Goal: Task Accomplishment & Management: Use online tool/utility

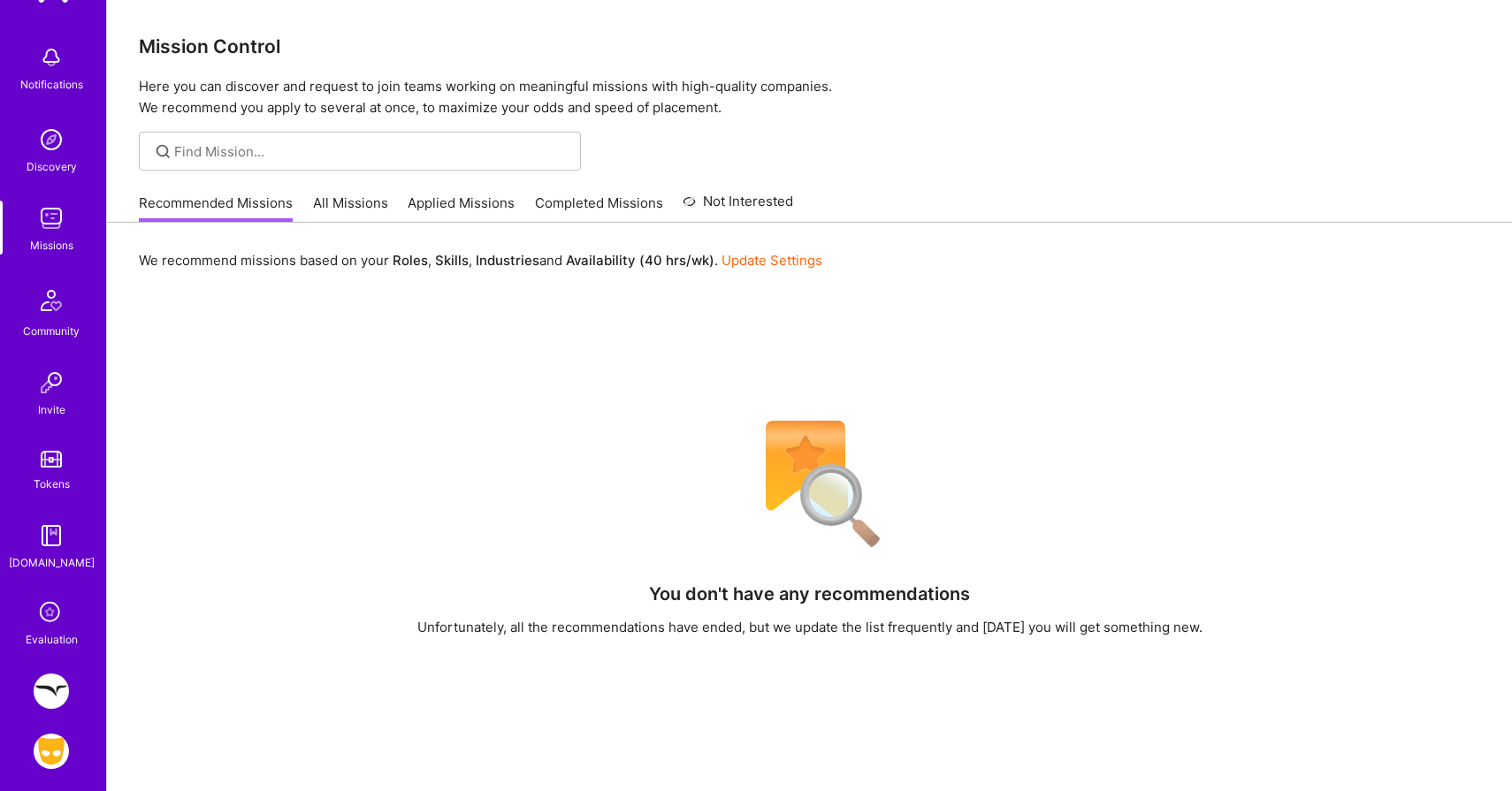
scroll to position [136, 0]
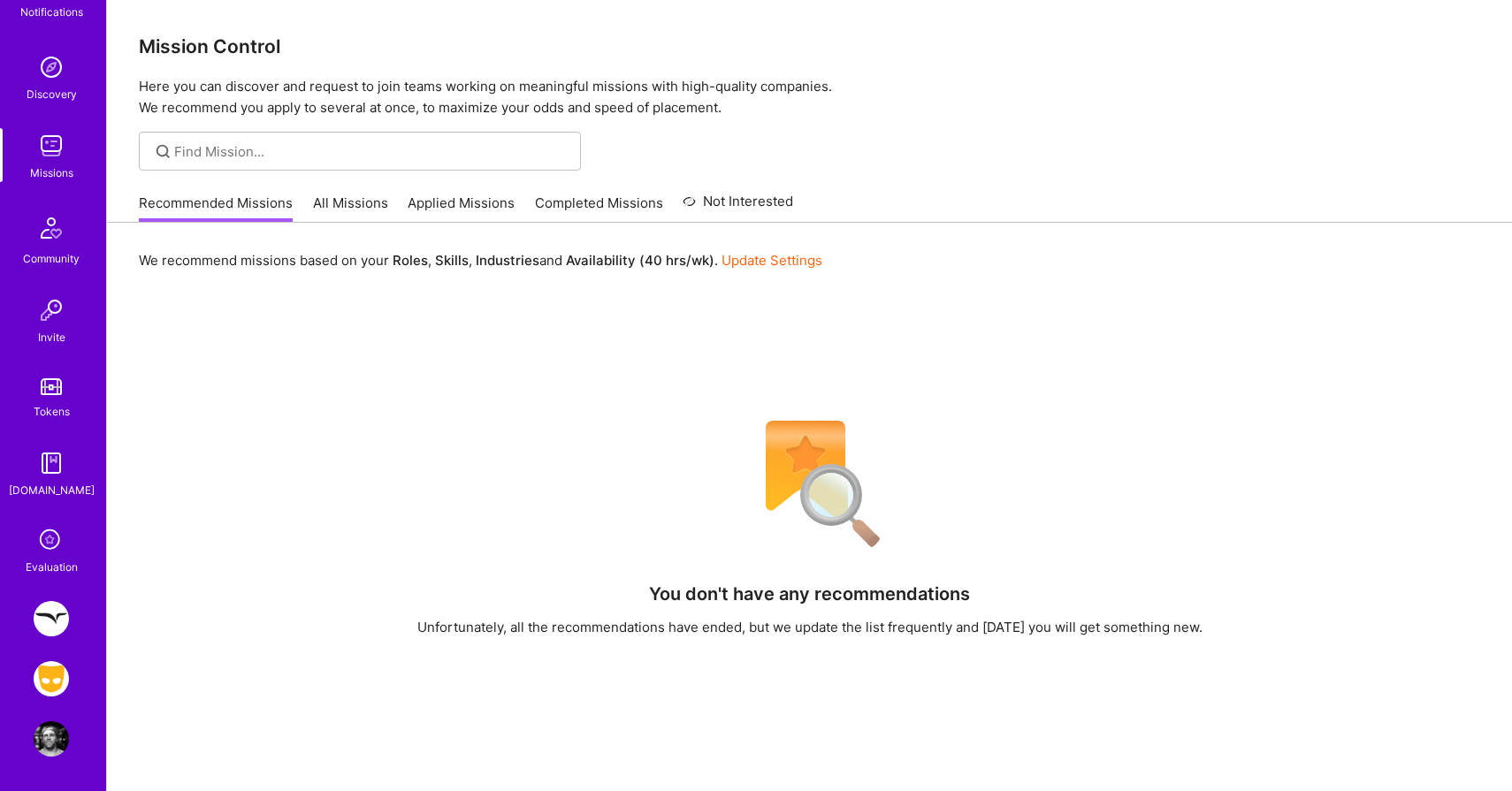
click at [54, 662] on img at bounding box center [51, 680] width 36 height 36
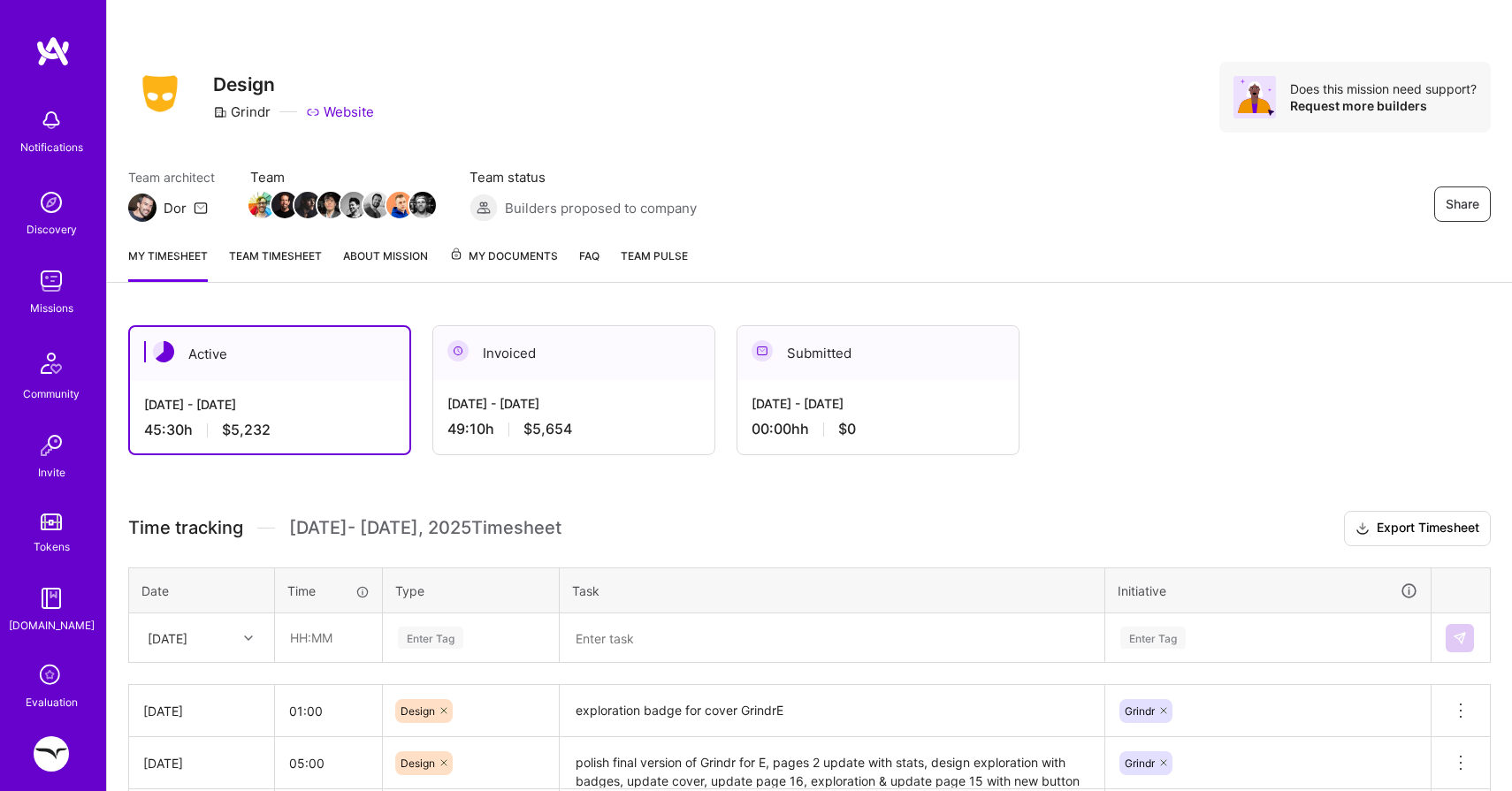
scroll to position [31, 0]
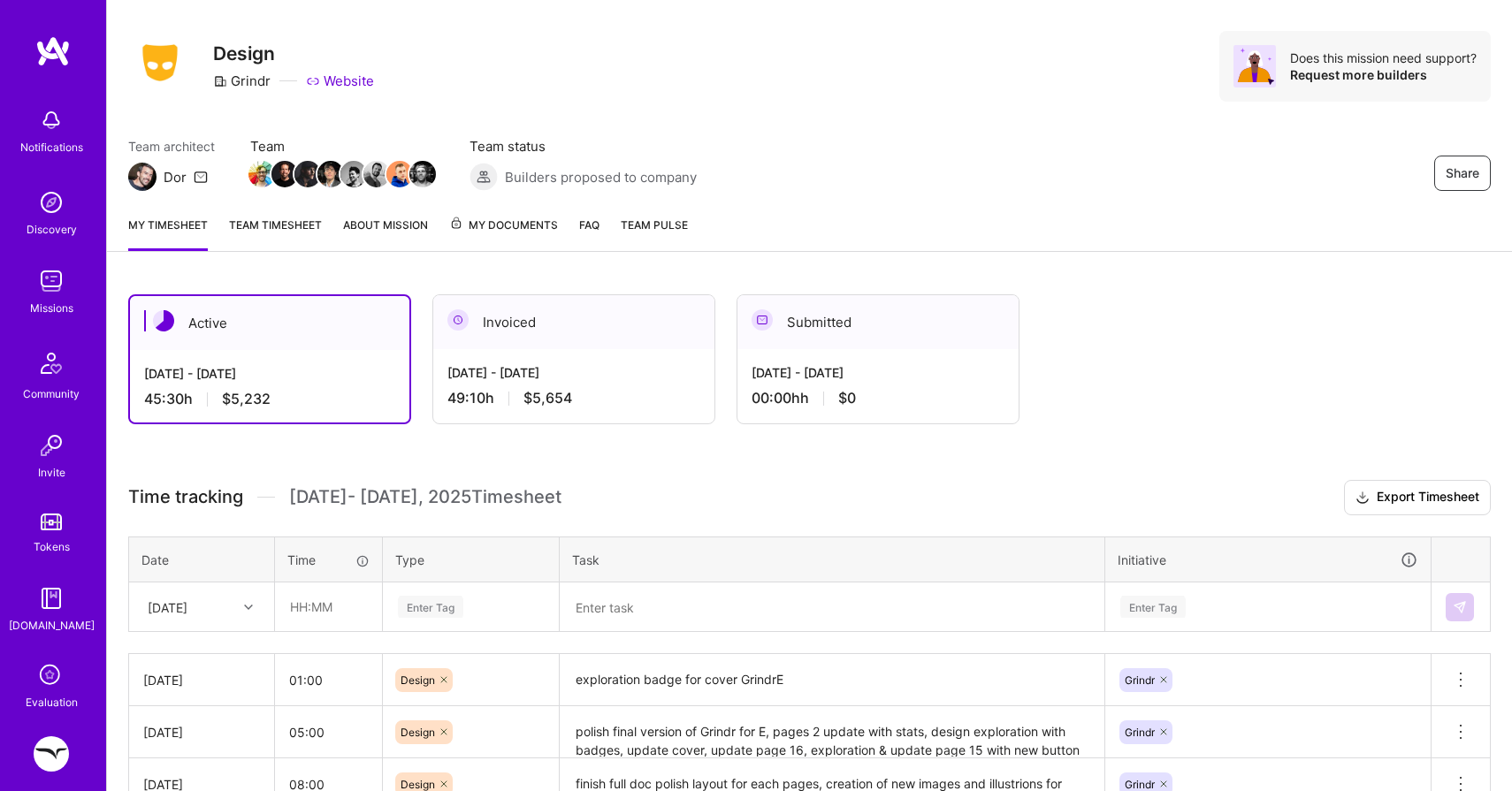
click at [599, 593] on textarea at bounding box center [832, 607] width 541 height 46
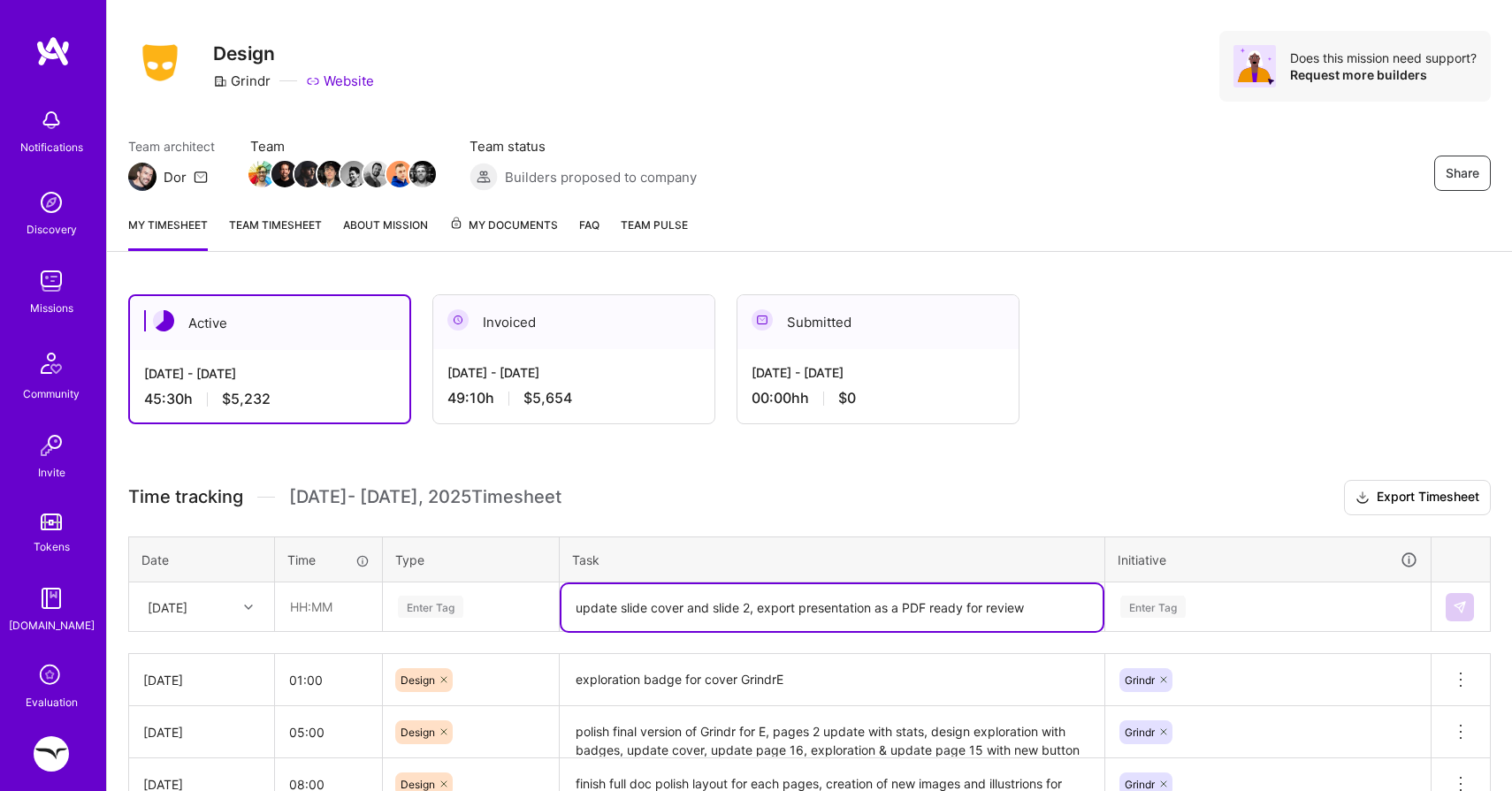
type textarea "update slide cover and slide 2, export presentation as a PDF ready for review"
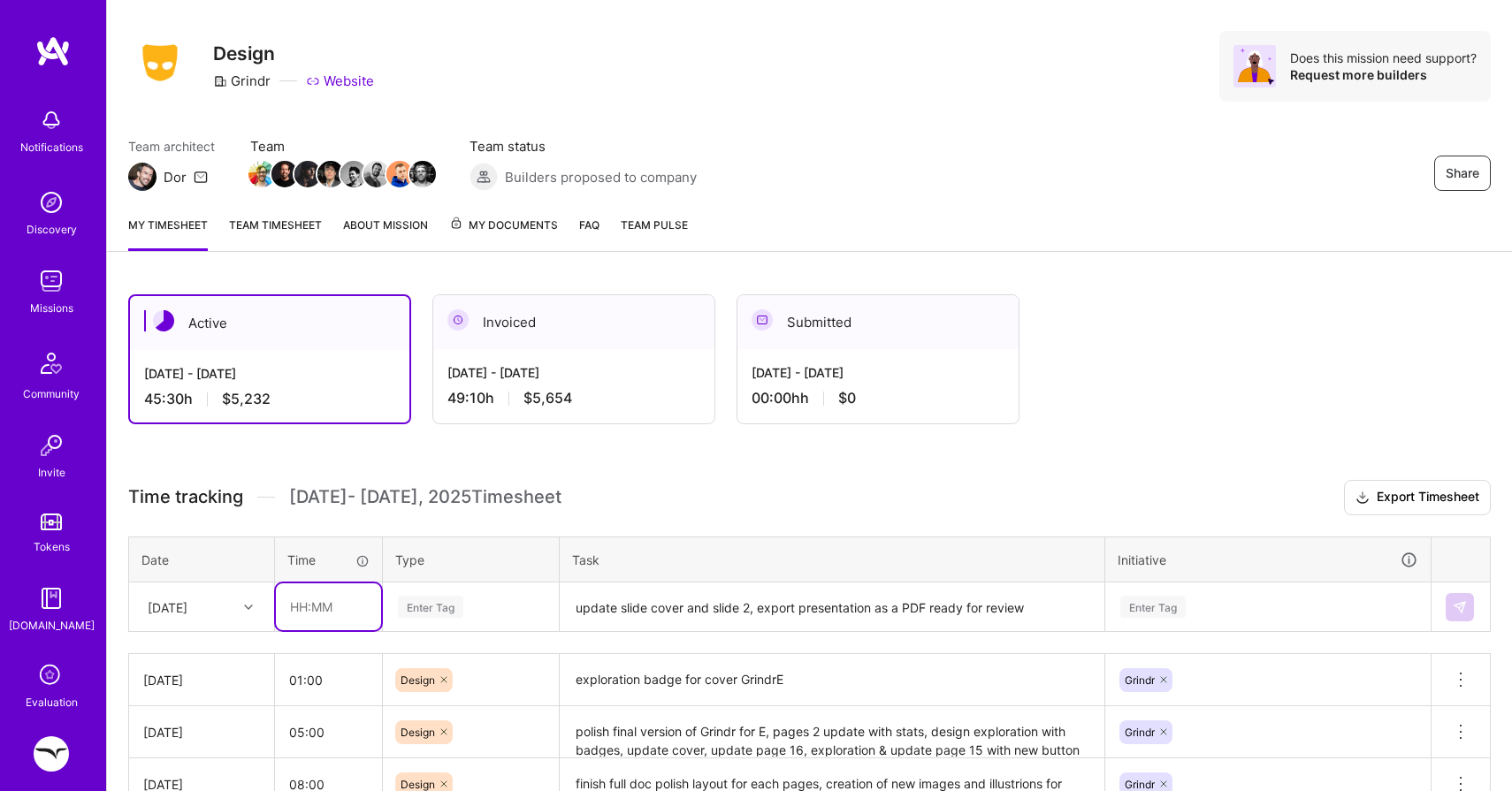
click at [310, 614] on input "text" at bounding box center [329, 607] width 105 height 47
type input "01:00"
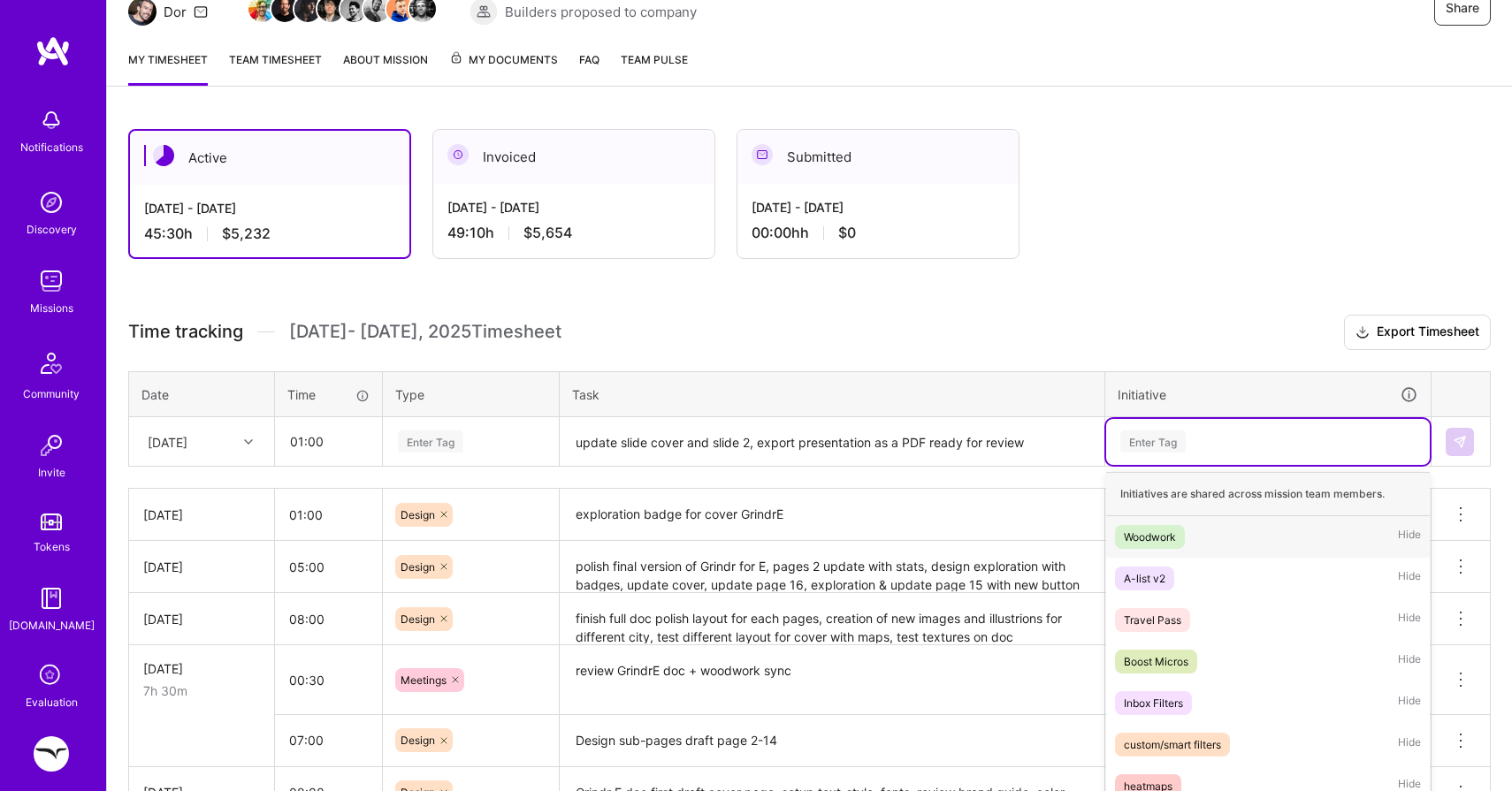
click at [1165, 465] on div "option Woodwork focused, 1 of 33. 33 results available. Use Up and Down to choo…" at bounding box center [1269, 442] width 324 height 46
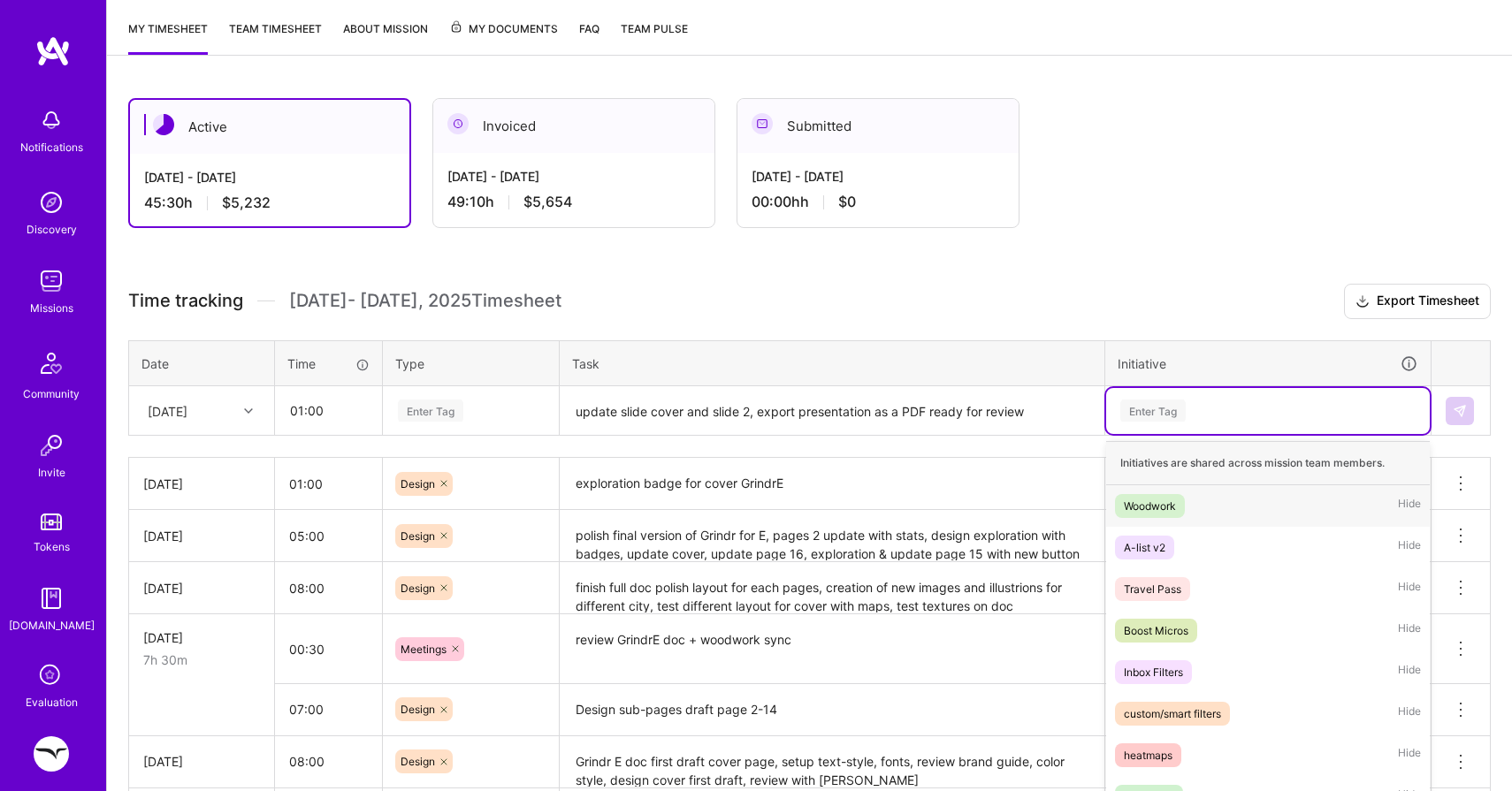
scroll to position [246, 0]
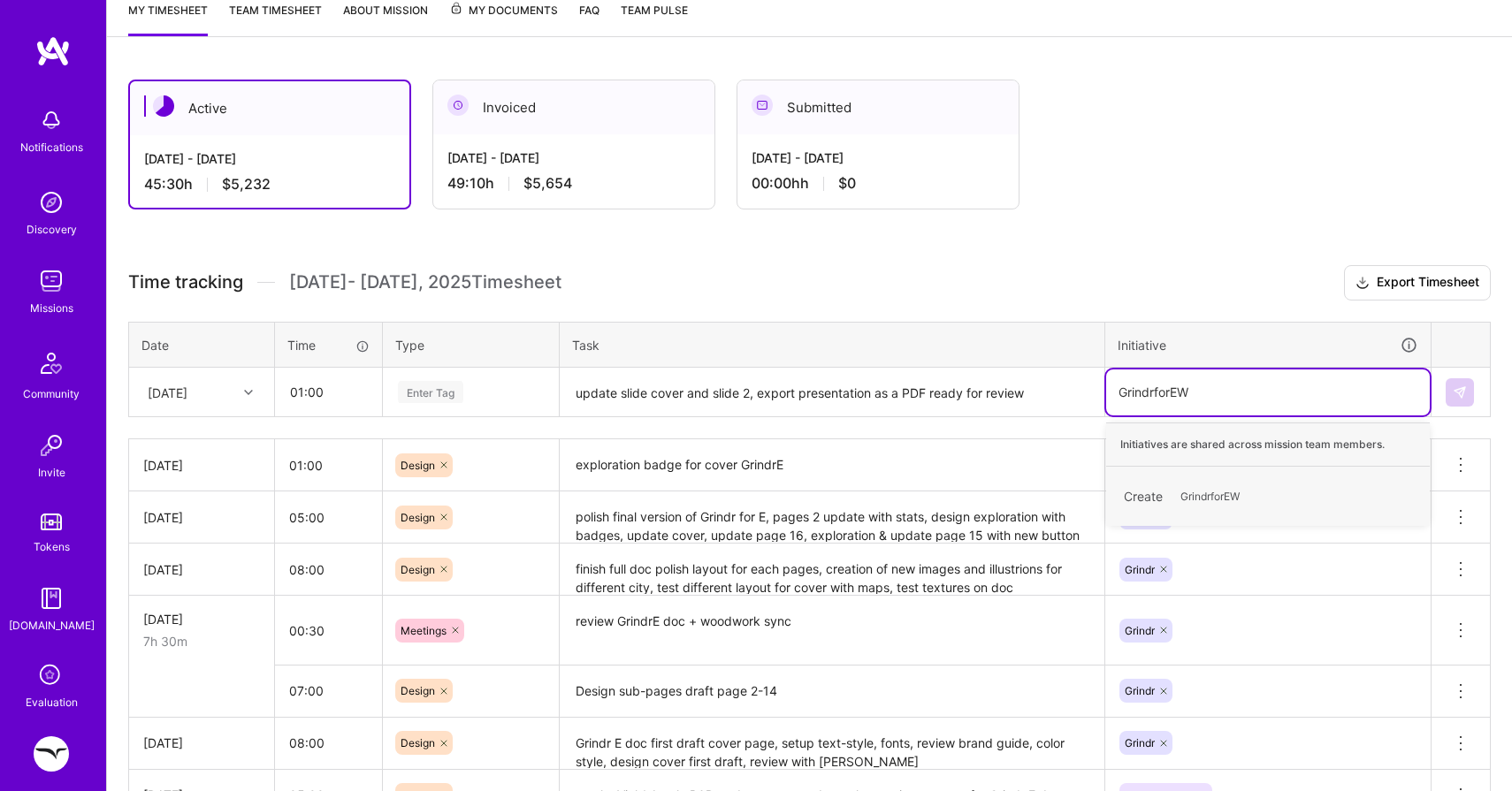
type input "GrindrforE"
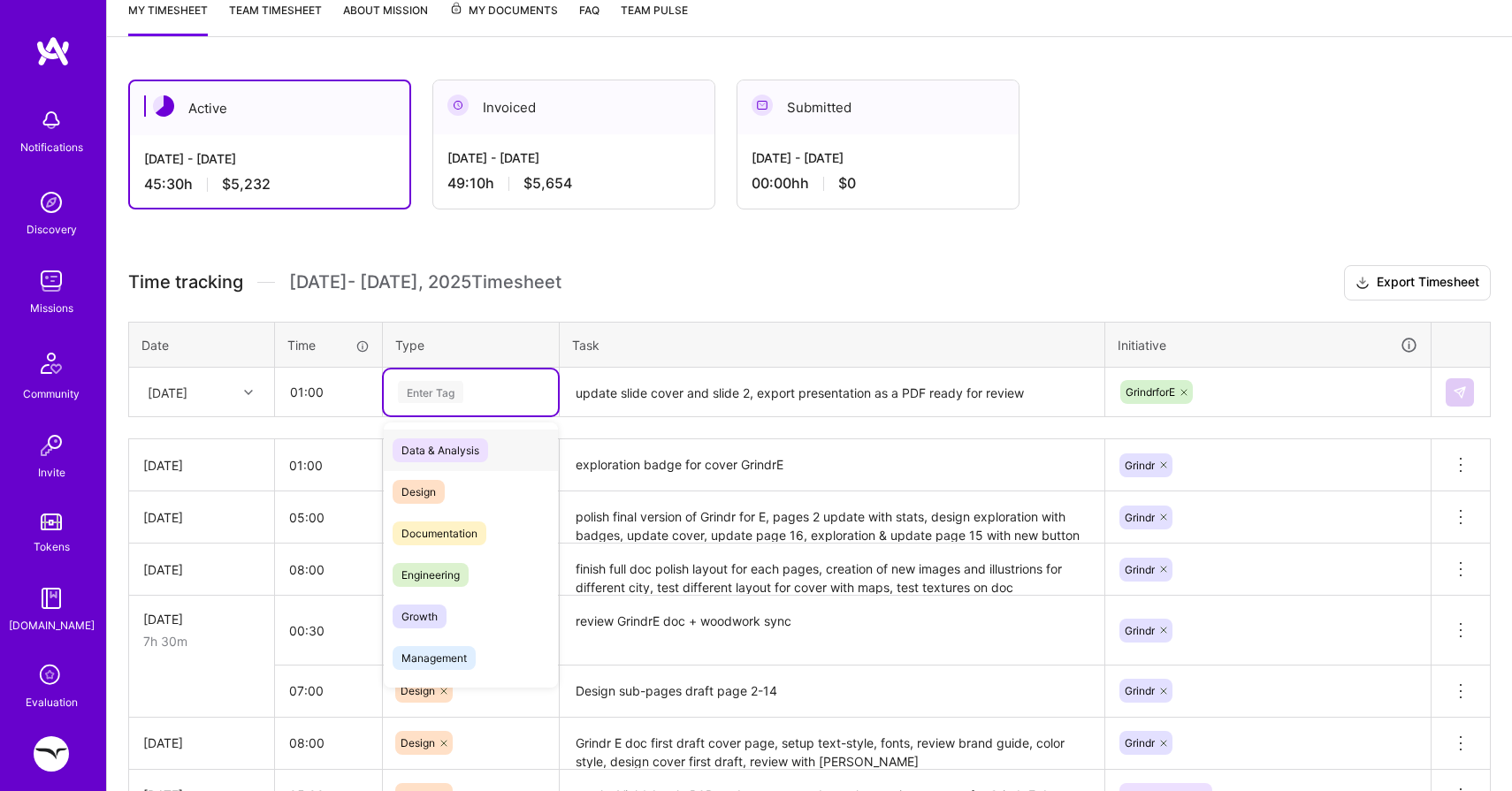
click at [415, 403] on div "Enter Tag" at bounding box center [471, 392] width 174 height 46
click at [421, 497] on span "Design" at bounding box center [418, 492] width 52 height 24
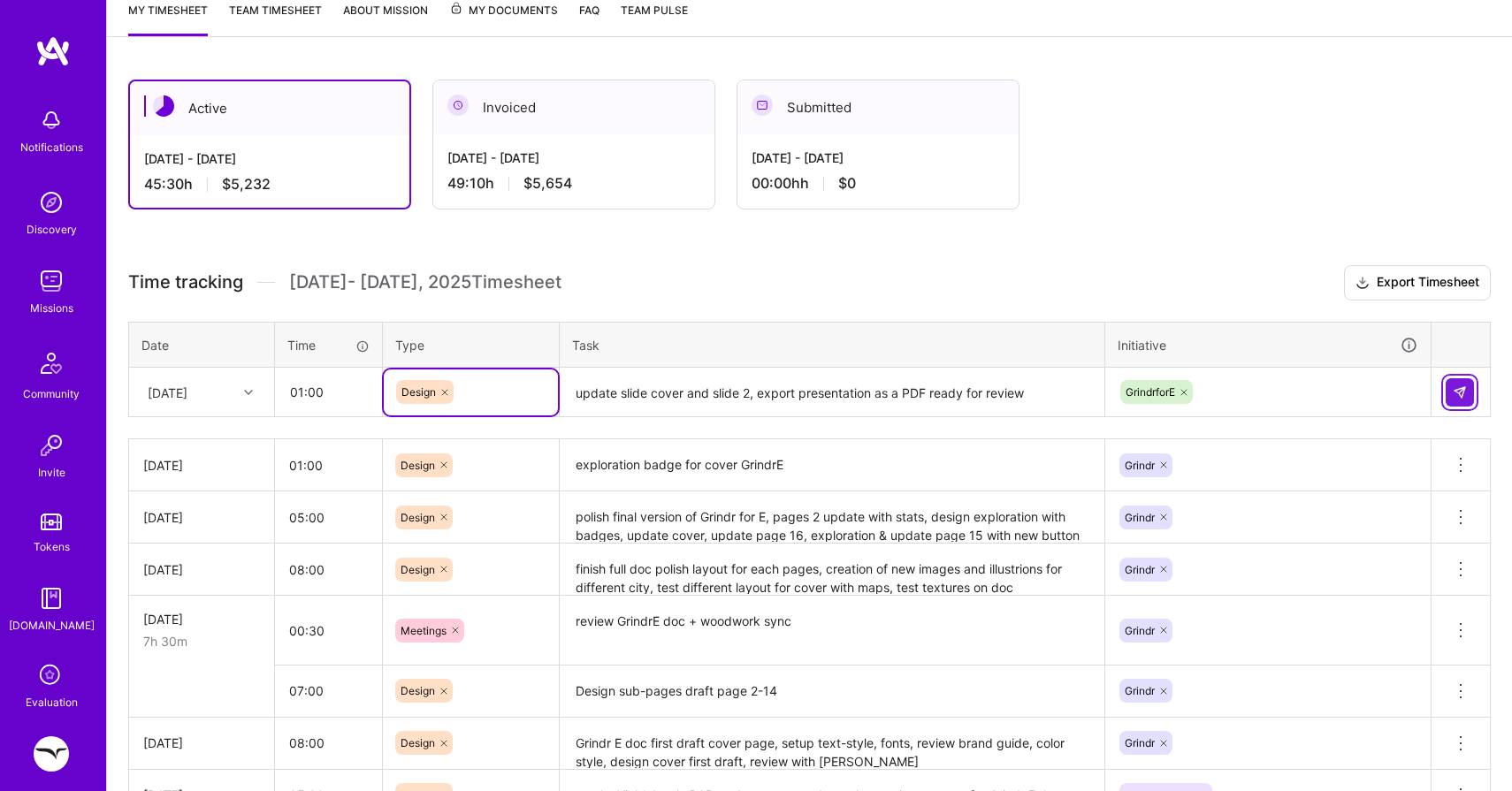
click at [1455, 391] on img at bounding box center [1460, 392] width 14 height 14
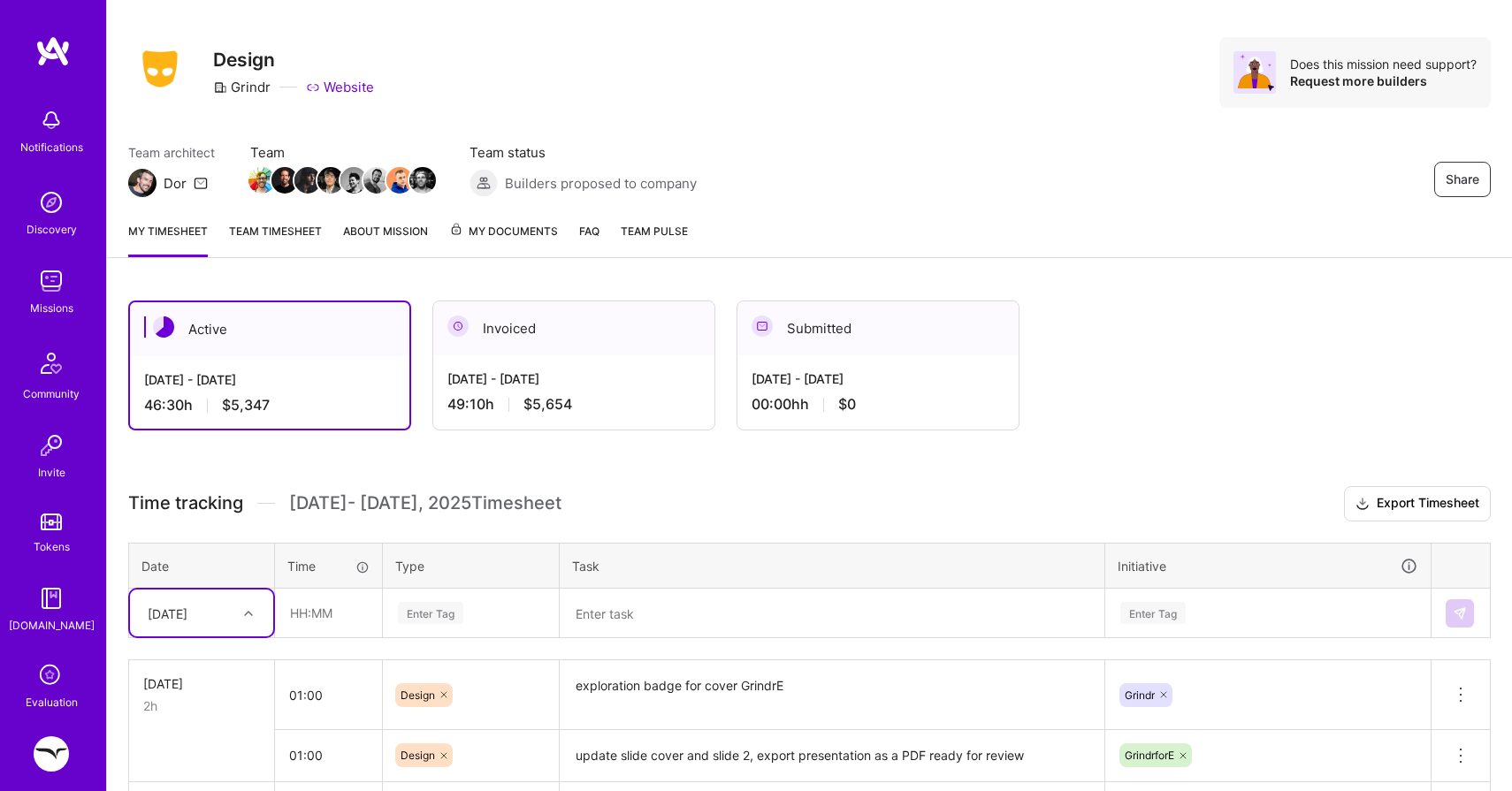
scroll to position [7, 0]
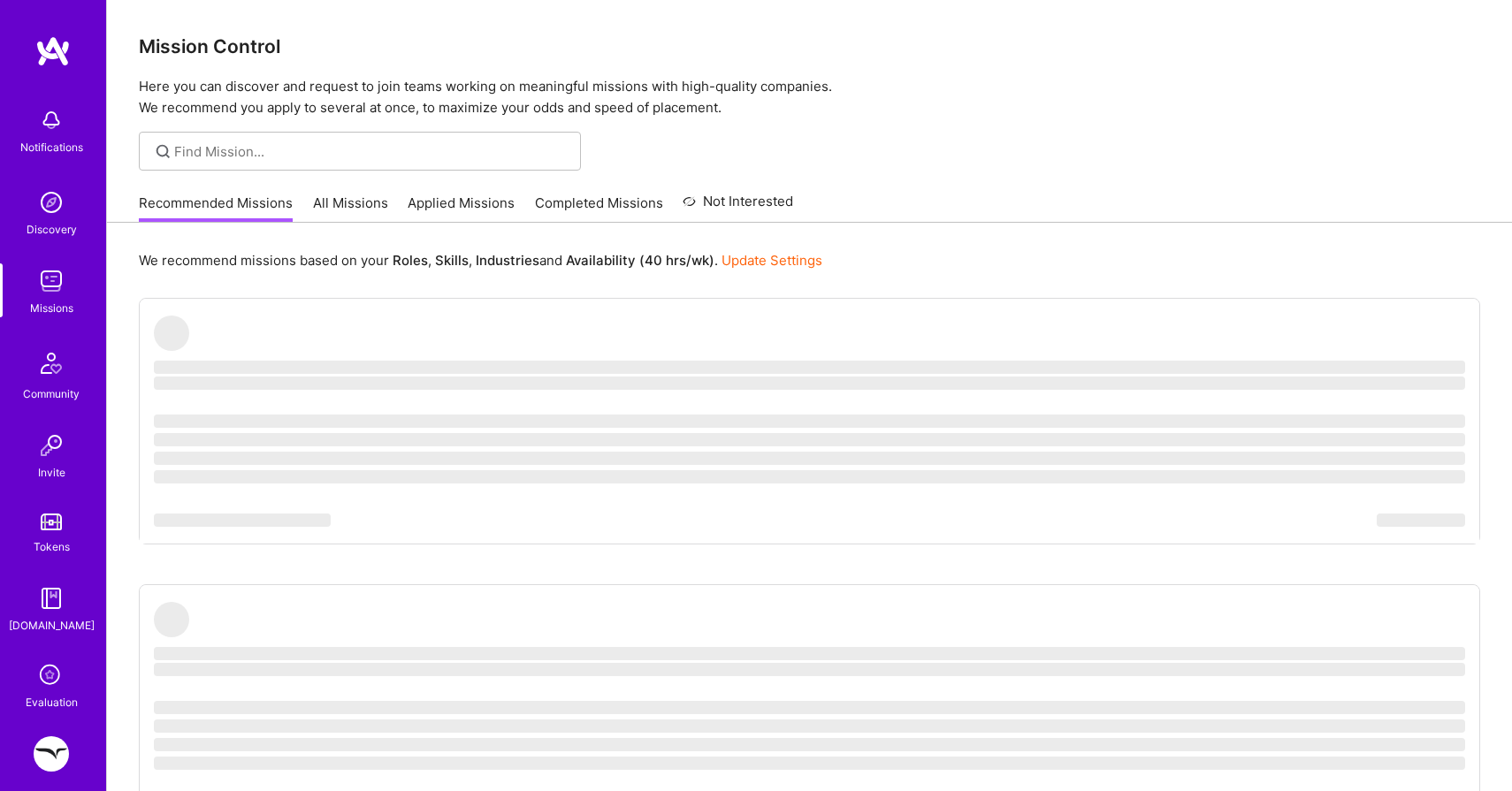
scroll to position [136, 0]
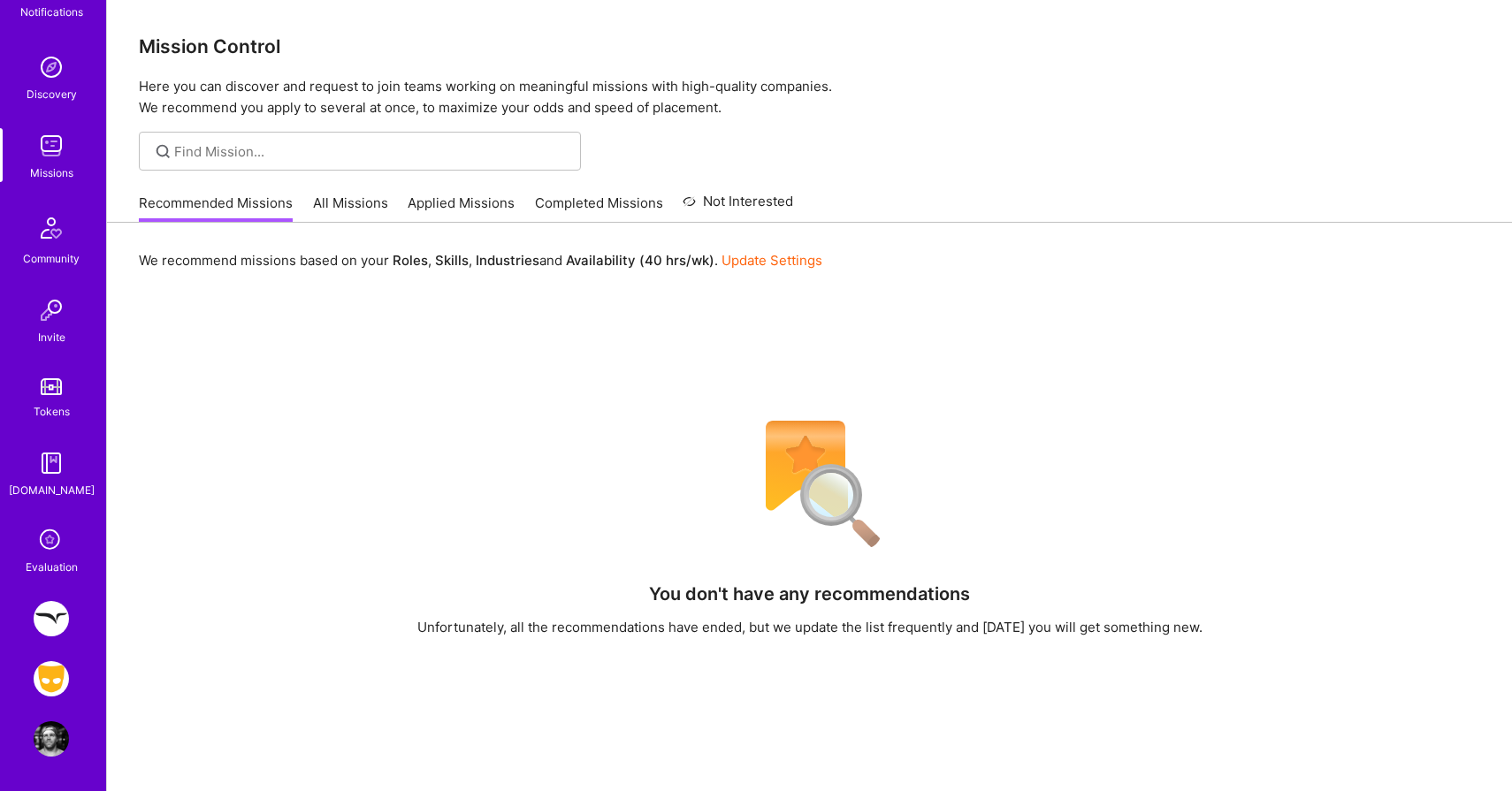
click at [53, 676] on img at bounding box center [51, 680] width 36 height 36
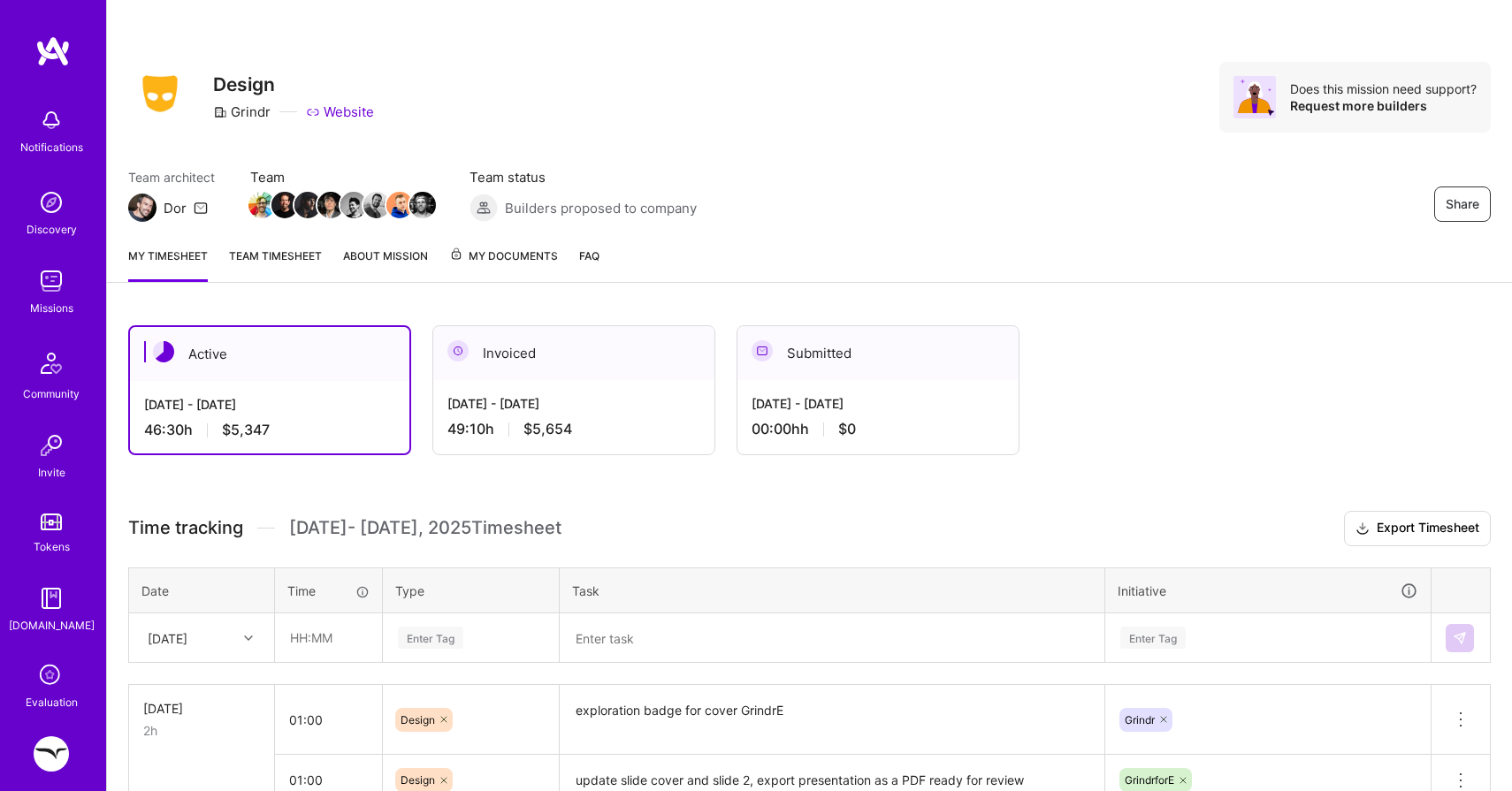
click at [40, 754] on img at bounding box center [51, 754] width 36 height 36
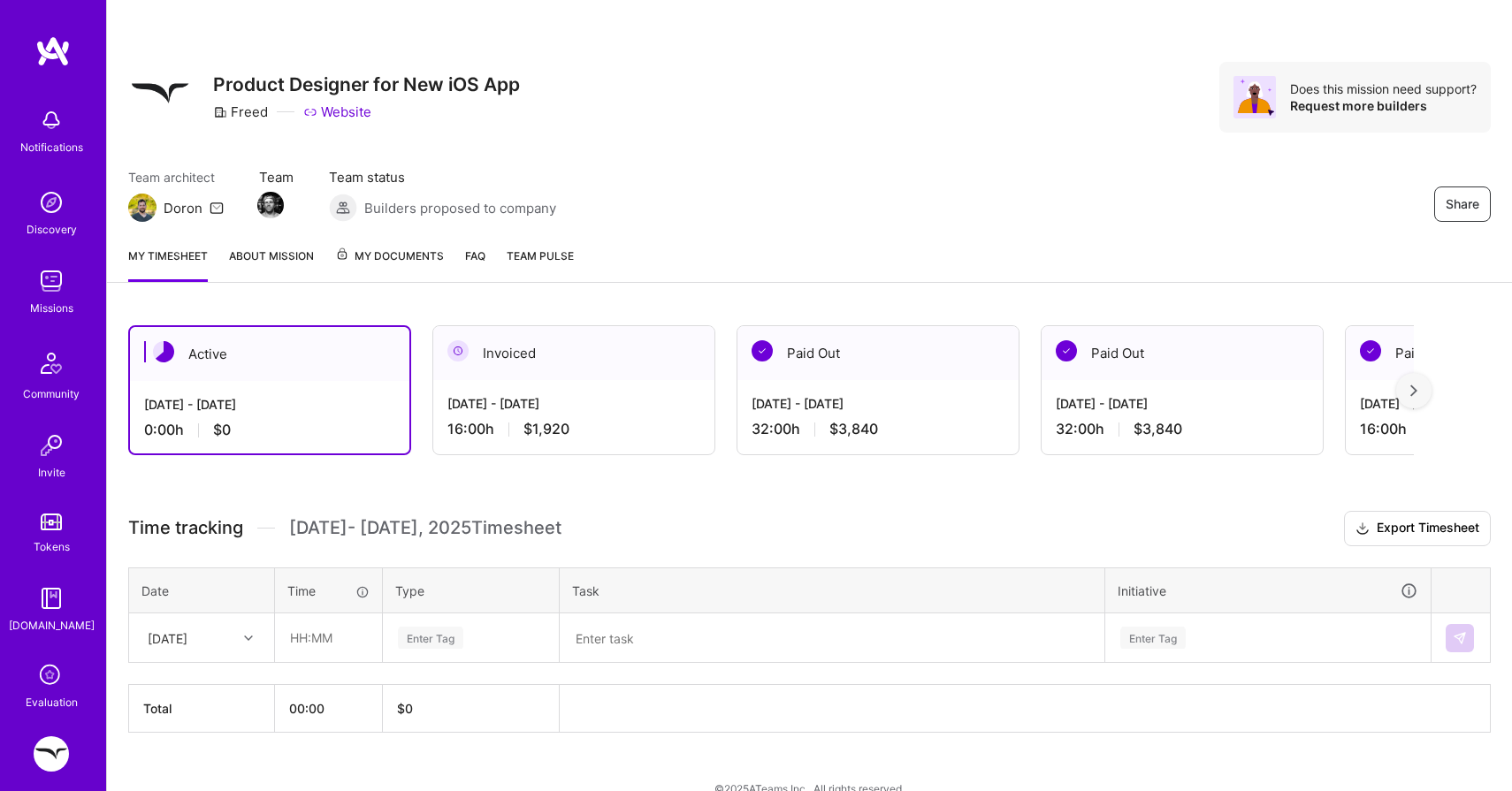
click at [374, 252] on span "My Documents" at bounding box center [389, 256] width 109 height 20
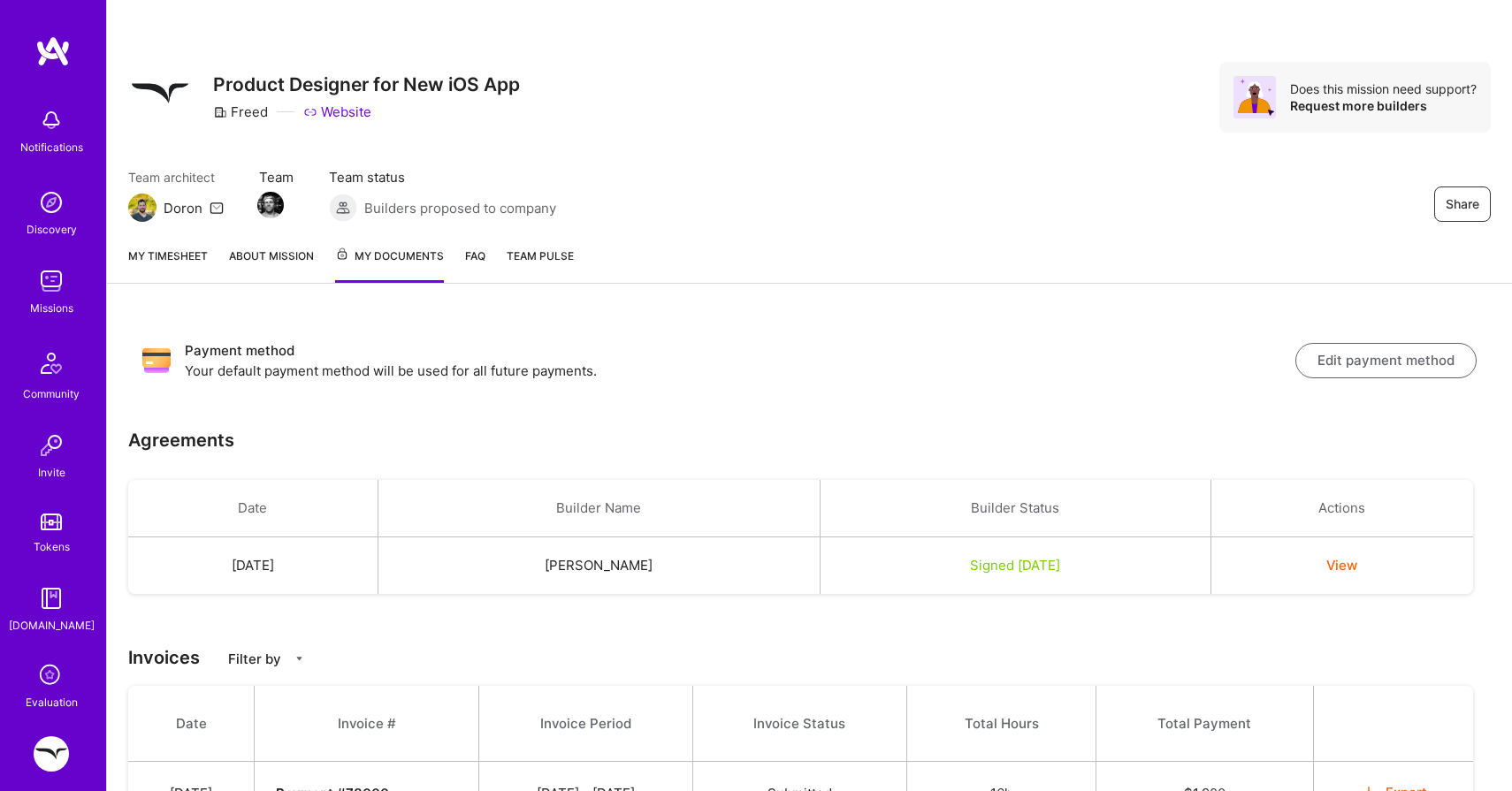
click at [146, 254] on link "My timesheet" at bounding box center [168, 265] width 80 height 37
